Goal: Task Accomplishment & Management: Manage account settings

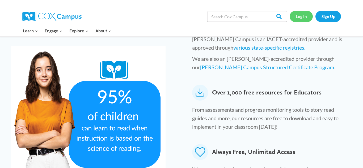
click at [302, 16] on link "Log In" at bounding box center [301, 16] width 23 height 11
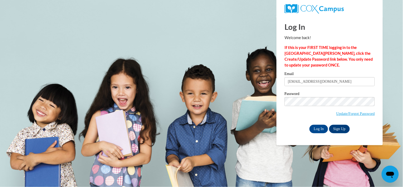
click at [342, 79] on input "shirleysowell32@yahoo.com" at bounding box center [330, 81] width 90 height 9
click at [324, 128] on input "Log In" at bounding box center [319, 129] width 19 height 9
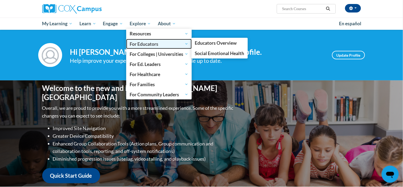
click at [137, 42] on span "For Educators" at bounding box center [159, 44] width 59 height 6
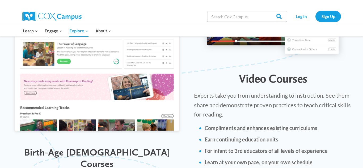
scroll to position [606, 0]
